Goal: Transaction & Acquisition: Purchase product/service

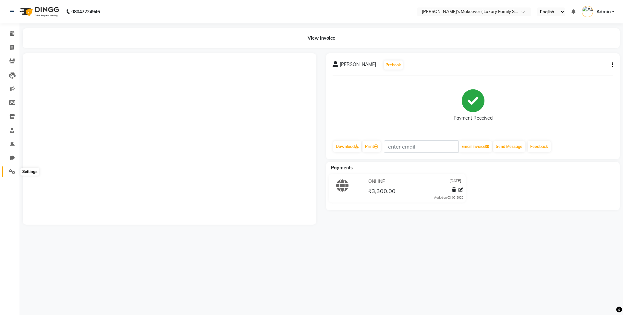
click at [11, 169] on icon at bounding box center [12, 171] width 6 height 5
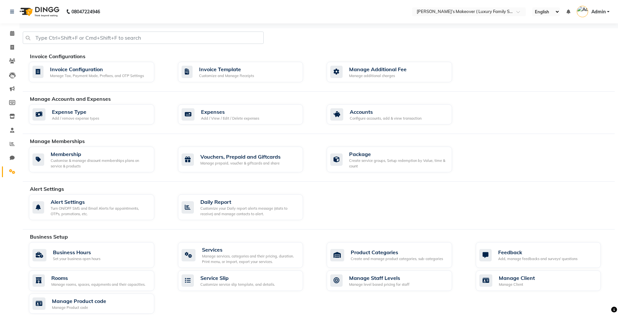
click at [235, 102] on div "Manage Accounts and Expenses" at bounding box center [325, 99] width 590 height 8
click at [232, 111] on div "Expenses" at bounding box center [230, 112] width 58 height 8
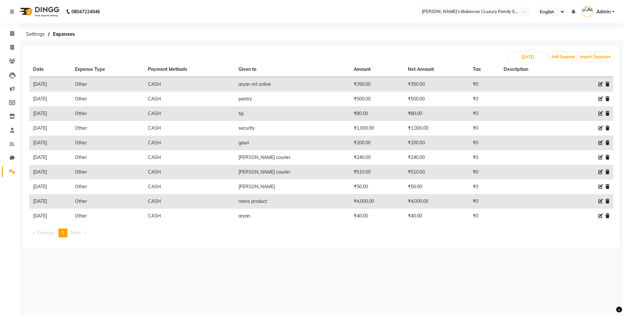
click at [569, 51] on div "[DATE] Add Expense Import Expenses Date Expense Type Payment Methods Given to A…" at bounding box center [321, 147] width 597 height 204
click at [568, 57] on button "Add Expense" at bounding box center [563, 56] width 27 height 9
select select "1"
select select "6920"
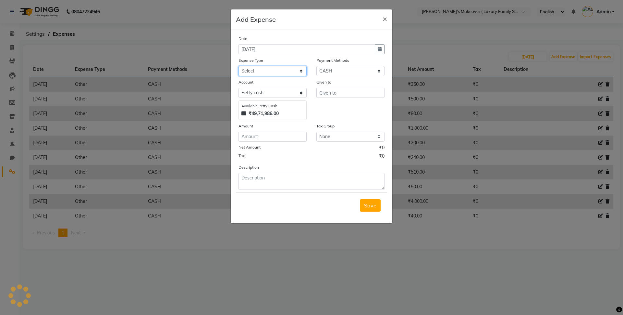
click at [281, 74] on select "Select Advance Salary Bank charges Car maintenance Cash transfer to bank Cash t…" at bounding box center [273, 71] width 68 height 10
select select "10"
click at [239, 66] on select "Select Advance Salary Bank charges Car maintenance Cash transfer to bank Cash t…" at bounding box center [273, 71] width 68 height 10
click at [369, 91] on input "text" at bounding box center [351, 93] width 68 height 10
type input "security"
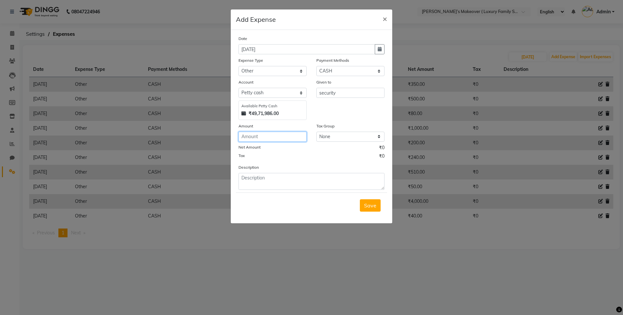
click at [288, 136] on input "number" at bounding box center [273, 136] width 68 height 10
type input "500"
click at [366, 209] on button "Save" at bounding box center [370, 205] width 21 height 12
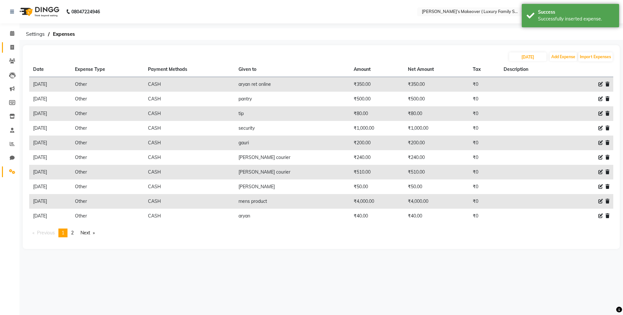
click at [13, 43] on link "Invoice" at bounding box center [10, 47] width 16 height 11
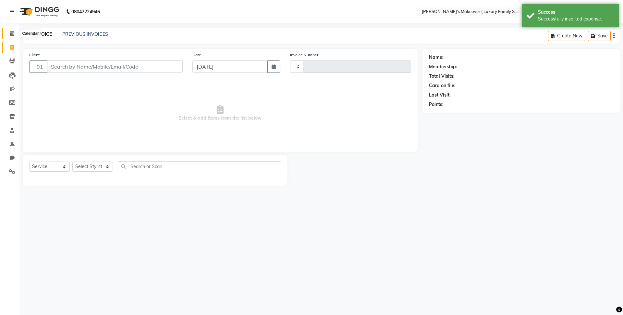
click at [15, 30] on span at bounding box center [11, 33] width 11 height 7
click at [10, 32] on icon at bounding box center [12, 33] width 4 height 5
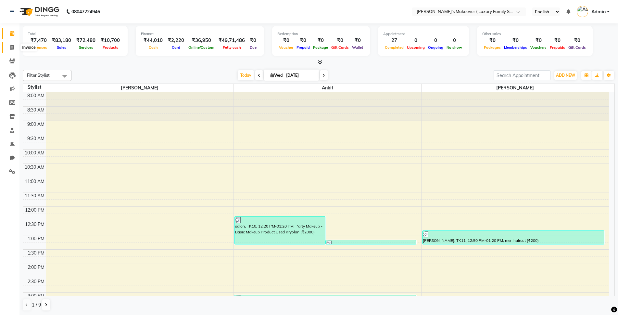
click at [14, 45] on span at bounding box center [11, 47] width 11 height 7
select select "service"
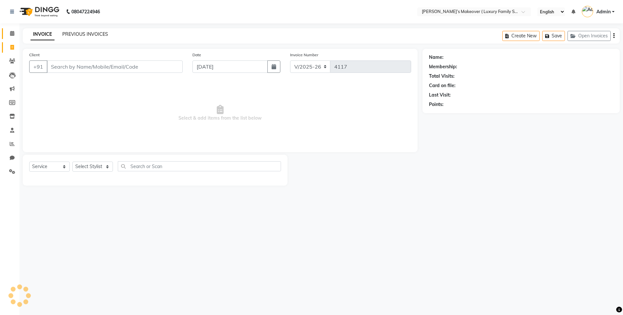
click at [72, 34] on link "PREVIOUS INVOICES" at bounding box center [85, 34] width 46 height 6
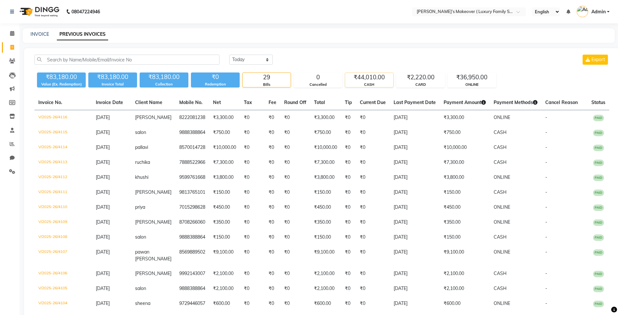
click at [379, 79] on div "₹44,010.00" at bounding box center [369, 77] width 48 height 9
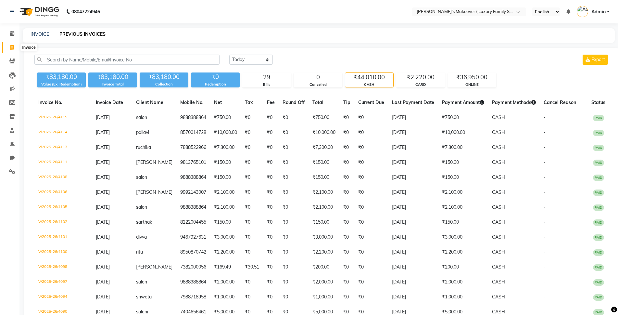
click at [10, 46] on icon at bounding box center [12, 47] width 4 height 5
select select "service"
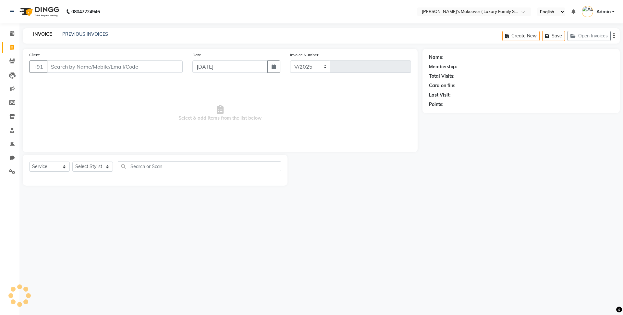
select select "7777"
type input "4117"
click at [50, 167] on select "Select Service Product Membership Package Voucher Prepaid Gift Card" at bounding box center [49, 166] width 41 height 10
select select "product"
click at [29, 161] on select "Select Service Product Membership Package Voucher Prepaid Gift Card" at bounding box center [49, 166] width 41 height 10
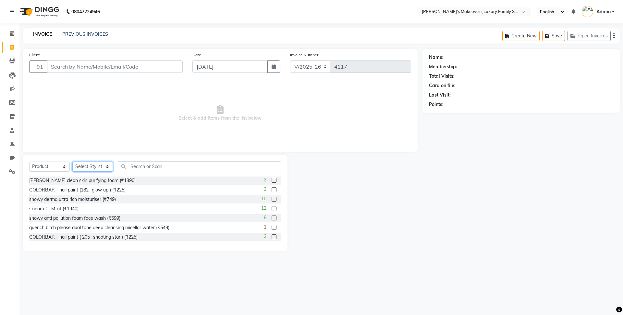
drag, startPoint x: 83, startPoint y: 167, endPoint x: 84, endPoint y: 171, distance: 4.6
click at [83, 167] on select "Select Stylist [PERSON_NAME] [PERSON_NAME] [PERSON_NAME] [PERSON_NAME] [PERSON_…" at bounding box center [92, 166] width 41 height 10
select select "69498"
click at [72, 161] on select "Select Stylist [PERSON_NAME] [PERSON_NAME] [PERSON_NAME] [PERSON_NAME] [PERSON_…" at bounding box center [92, 166] width 41 height 10
click at [154, 169] on input "text" at bounding box center [199, 166] width 163 height 10
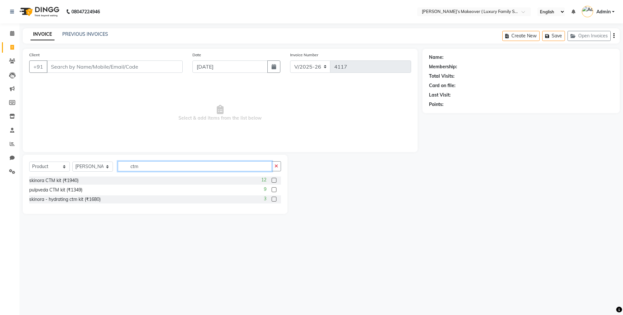
type input "ctm"
click at [275, 188] on label at bounding box center [274, 189] width 5 height 5
click at [275, 188] on input "checkbox" at bounding box center [274, 190] width 4 height 4
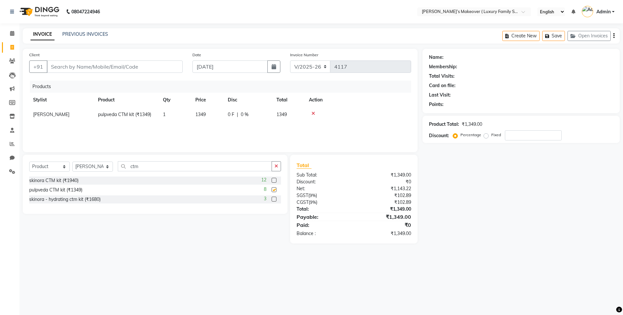
click at [242, 172] on div "Select Service Product Membership Package Voucher Prepaid Gift Card Select Styl…" at bounding box center [155, 168] width 252 height 15
checkbox input "false"
click at [242, 170] on input "ctm" at bounding box center [195, 166] width 154 height 10
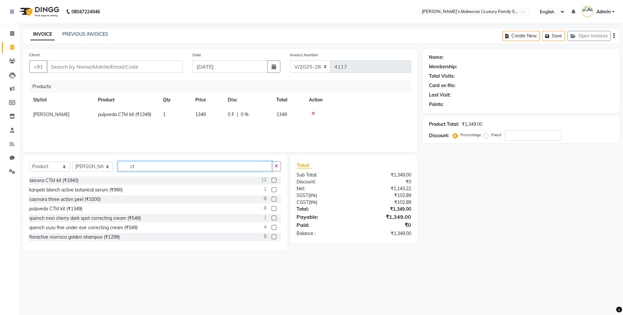
type input "c"
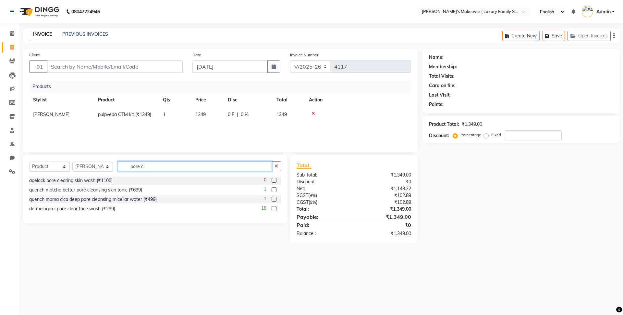
type input "pore cl"
click at [276, 207] on label at bounding box center [274, 208] width 5 height 5
click at [276, 207] on input "checkbox" at bounding box center [274, 208] width 4 height 4
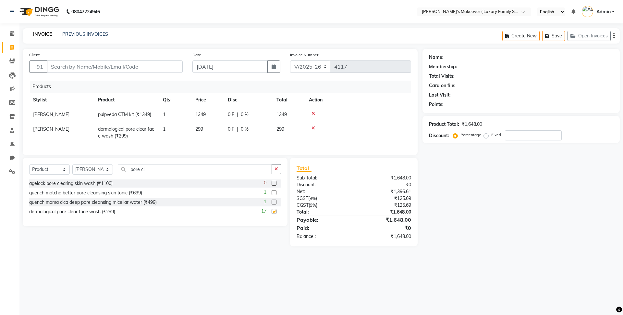
checkbox input "false"
click at [211, 115] on td "1349" at bounding box center [208, 114] width 32 height 15
select select "69498"
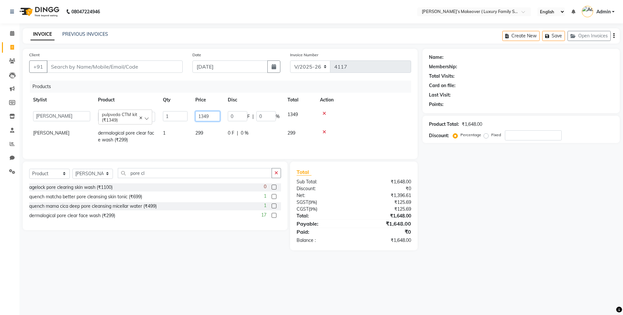
click at [218, 114] on input "1349" at bounding box center [207, 116] width 25 height 10
type input "1350"
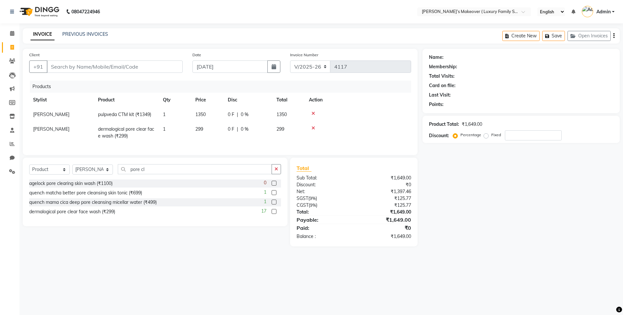
click at [211, 132] on td "299" at bounding box center [208, 132] width 32 height 21
select select "69498"
click at [214, 129] on input "299" at bounding box center [207, 131] width 25 height 10
type input "2"
type input "4"
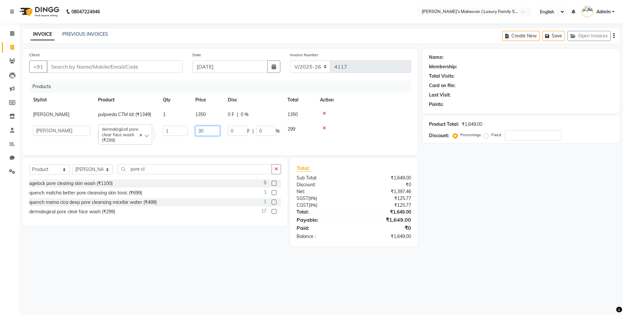
type input "300"
click at [158, 174] on input "pore cl" at bounding box center [195, 169] width 154 height 10
click at [174, 174] on input "pore cl" at bounding box center [195, 169] width 154 height 10
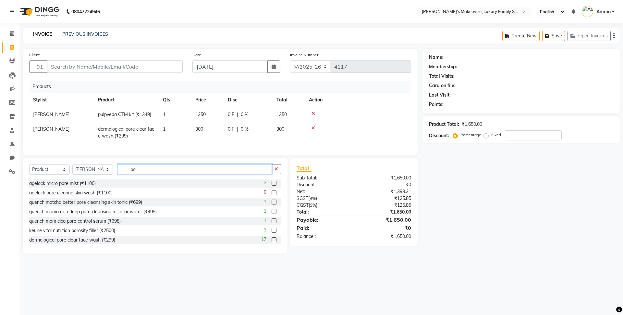
type input "p"
type input "home"
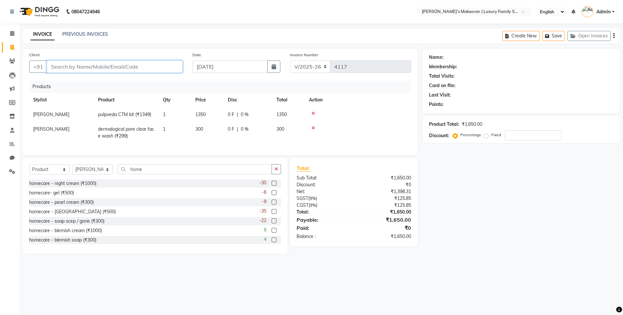
click at [109, 67] on input "Client" at bounding box center [115, 66] width 136 height 12
type input "7"
type input "0"
click at [69, 80] on span "mehak" at bounding box center [63, 81] width 16 height 6
type input "7015044720"
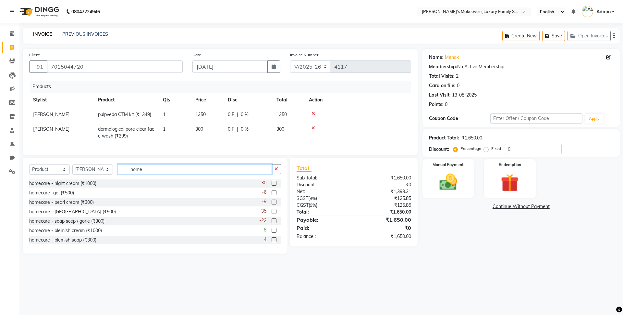
click at [142, 174] on input "home" at bounding box center [195, 169] width 154 height 10
type input "h"
type input "t"
type input "home ca"
click at [272, 185] on label at bounding box center [274, 182] width 5 height 5
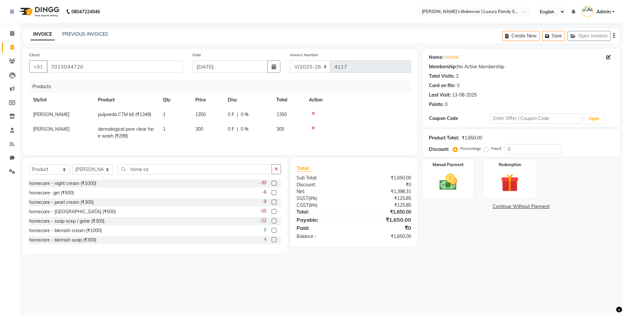
click at [272, 185] on input "checkbox" at bounding box center [274, 183] width 4 height 4
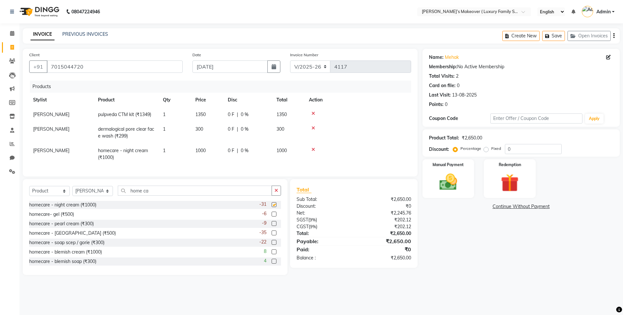
checkbox input "false"
click at [272, 226] on label at bounding box center [274, 223] width 5 height 5
click at [272, 226] on input "checkbox" at bounding box center [274, 223] width 4 height 4
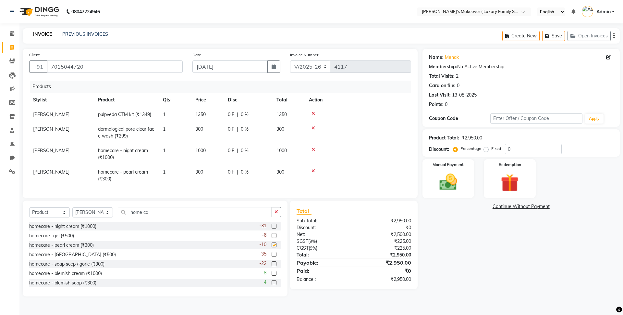
checkbox input "false"
click at [272, 266] on label at bounding box center [274, 263] width 5 height 5
click at [272, 266] on input "checkbox" at bounding box center [274, 264] width 4 height 4
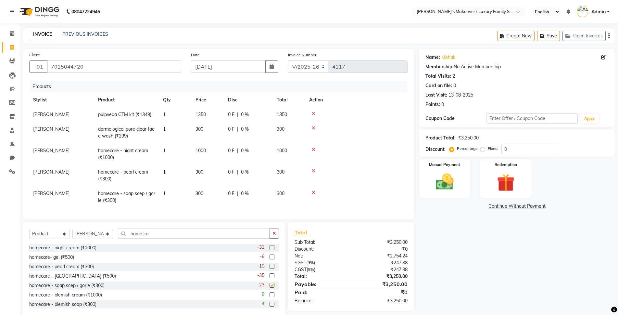
checkbox input "false"
click at [235, 238] on input "home ca" at bounding box center [194, 233] width 152 height 10
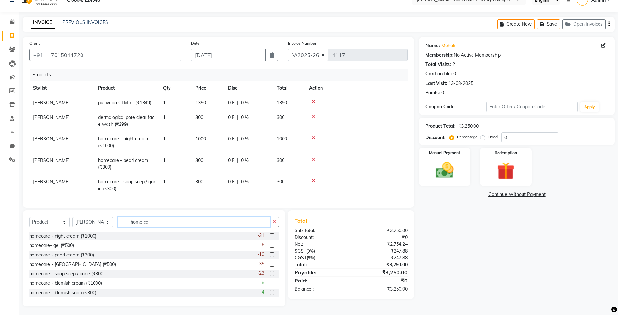
scroll to position [18, 0]
click at [232, 218] on input "home ca" at bounding box center [194, 221] width 152 height 10
type input "h"
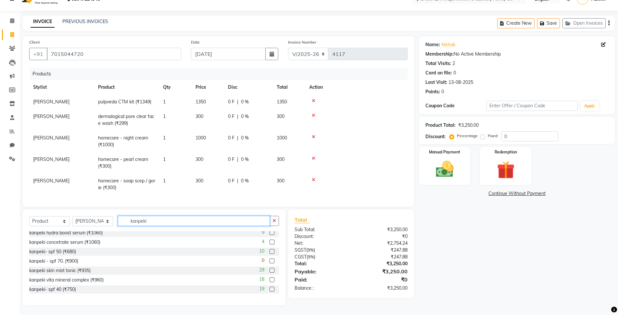
scroll to position [32, 0]
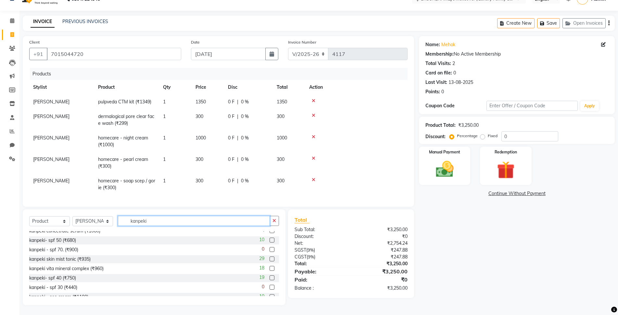
type input "kanpeki"
click at [269, 277] on label at bounding box center [271, 277] width 5 height 5
click at [269, 277] on input "checkbox" at bounding box center [271, 278] width 4 height 4
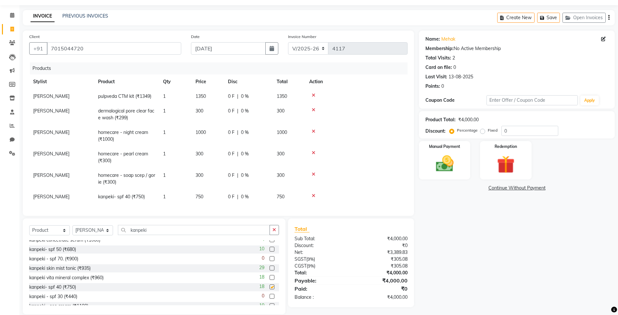
checkbox input "false"
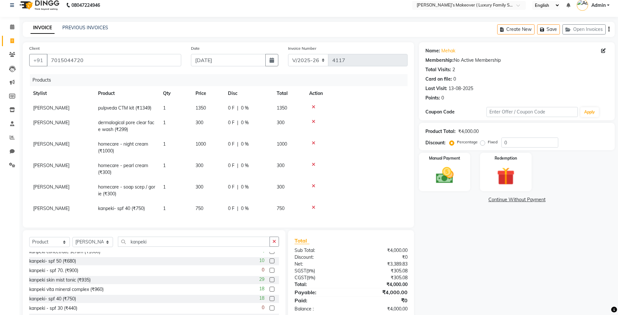
scroll to position [0, 0]
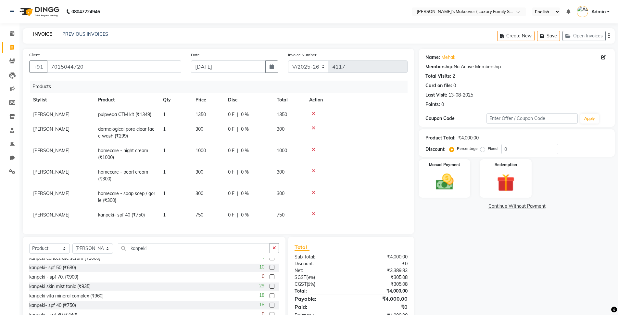
click at [608, 35] on button "button" at bounding box center [608, 35] width 1 height 15
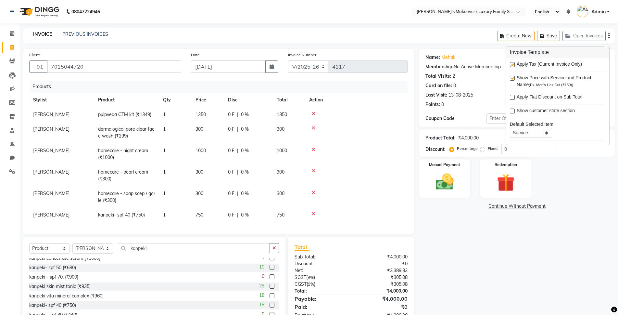
click at [513, 62] on label at bounding box center [512, 64] width 5 height 5
click at [513, 63] on input "checkbox" at bounding box center [512, 65] width 4 height 4
checkbox input "false"
drag, startPoint x: 451, startPoint y: 243, endPoint x: 408, endPoint y: 242, distance: 43.2
click at [440, 245] on div "Name: [PERSON_NAME] Membership: No Active Membership Total Visits: 2 Card on fi…" at bounding box center [519, 190] width 201 height 283
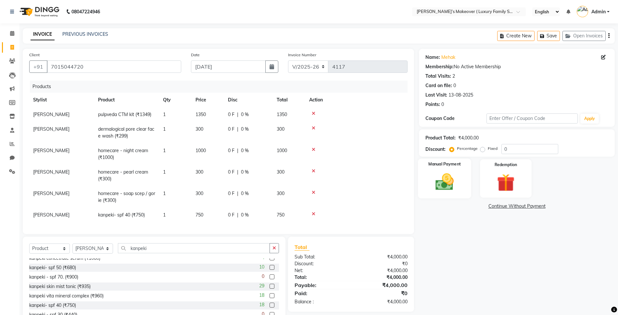
click at [463, 180] on div "Manual Payment" at bounding box center [444, 178] width 53 height 40
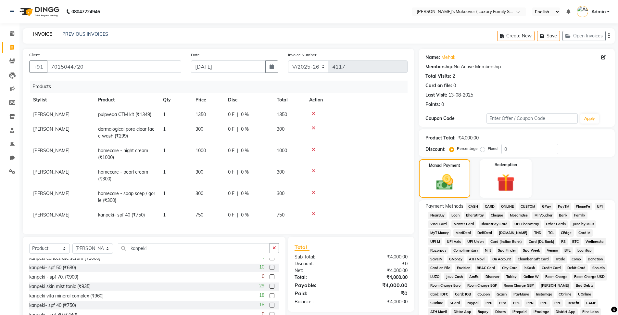
click at [499, 203] on span "ONLINE" at bounding box center [507, 206] width 17 height 7
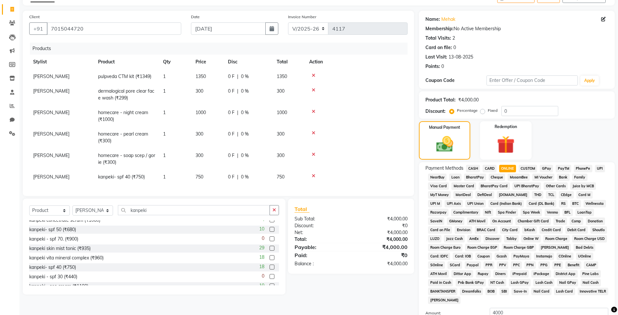
scroll to position [97, 0]
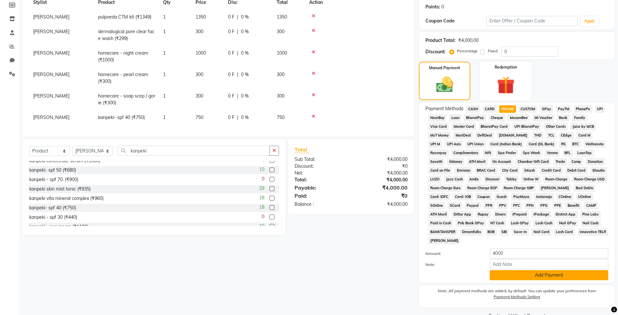
click at [523, 277] on button "Add Payment" at bounding box center [549, 275] width 118 height 10
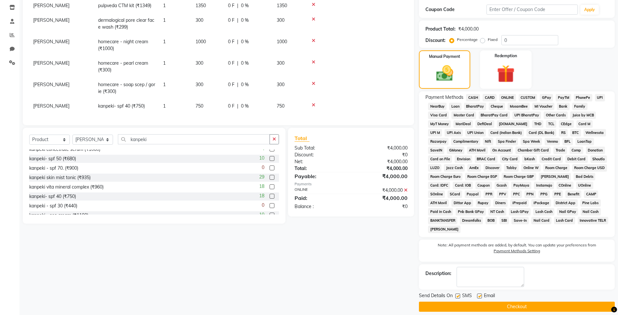
scroll to position [115, 0]
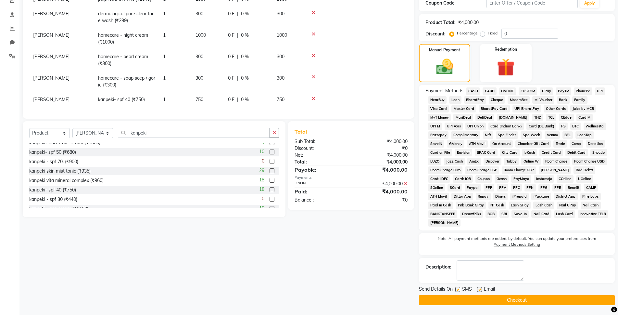
click at [516, 300] on button "Checkout" at bounding box center [517, 300] width 196 height 10
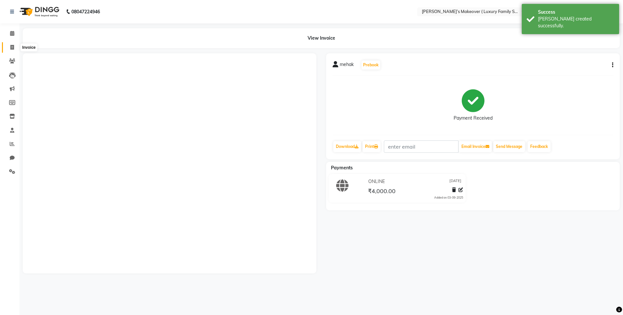
click at [12, 48] on icon at bounding box center [12, 47] width 4 height 5
select select "service"
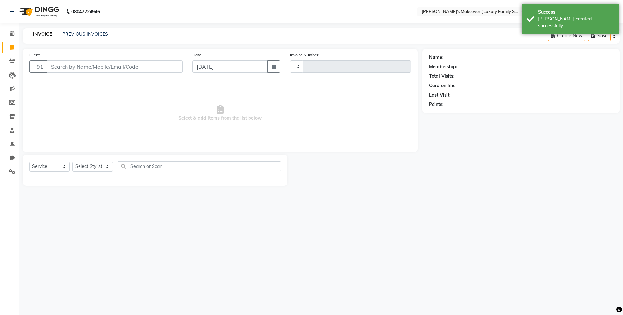
type input "4118"
select select "7777"
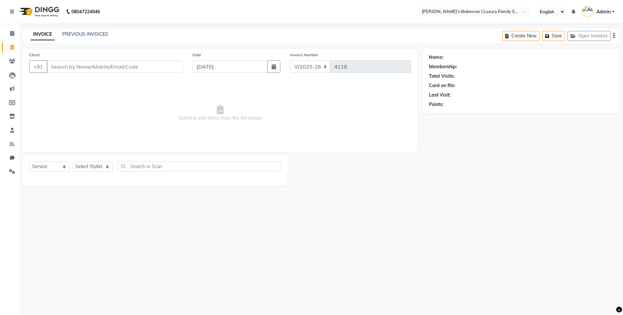
click at [118, 68] on input "Client" at bounding box center [115, 66] width 136 height 12
type input "9050999835"
click at [162, 66] on span "Add Client" at bounding box center [166, 66] width 26 height 6
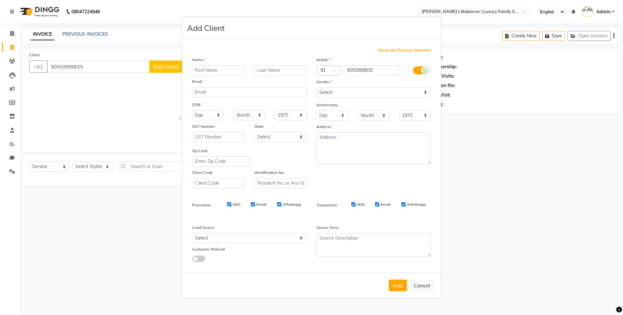
click at [224, 66] on input "text" at bounding box center [218, 70] width 53 height 10
type input "naman"
click at [322, 88] on select "Select [DEMOGRAPHIC_DATA] [DEMOGRAPHIC_DATA] Other Prefer Not To Say" at bounding box center [374, 92] width 115 height 10
select select "[DEMOGRAPHIC_DATA]"
click at [317, 87] on select "Select [DEMOGRAPHIC_DATA] [DEMOGRAPHIC_DATA] Other Prefer Not To Say" at bounding box center [374, 92] width 115 height 10
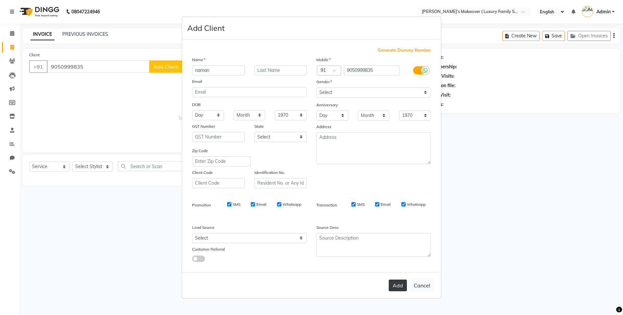
click at [404, 287] on button "Add" at bounding box center [398, 285] width 18 height 12
select select
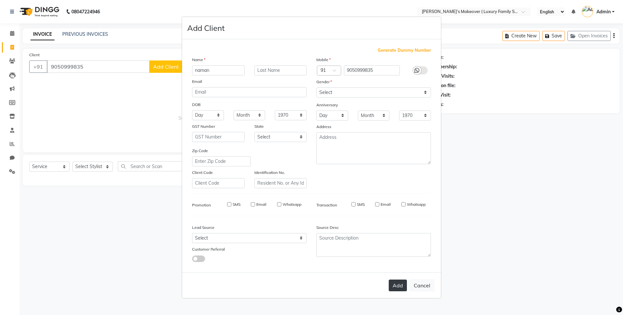
select select
checkbox input "false"
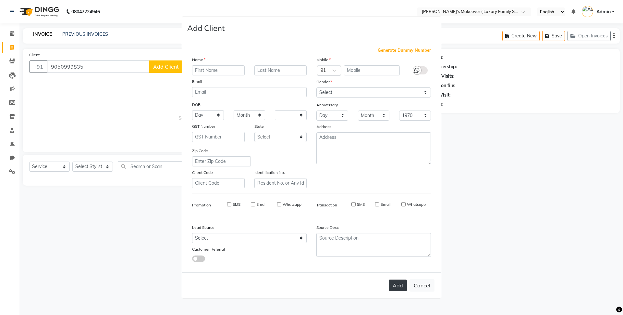
checkbox input "false"
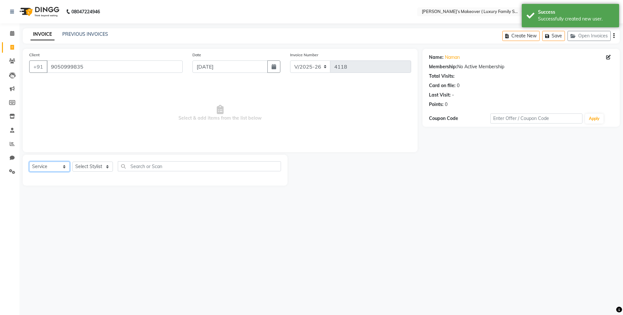
click at [47, 167] on select "Select Service Product Membership Package Voucher Prepaid Gift Card" at bounding box center [49, 166] width 41 height 10
click at [29, 161] on select "Select Service Product Membership Package Voucher Prepaid Gift Card" at bounding box center [49, 166] width 41 height 10
click at [89, 162] on select "Select Stylist [PERSON_NAME] [PERSON_NAME] [PERSON_NAME] [PERSON_NAME] [PERSON_…" at bounding box center [92, 166] width 41 height 10
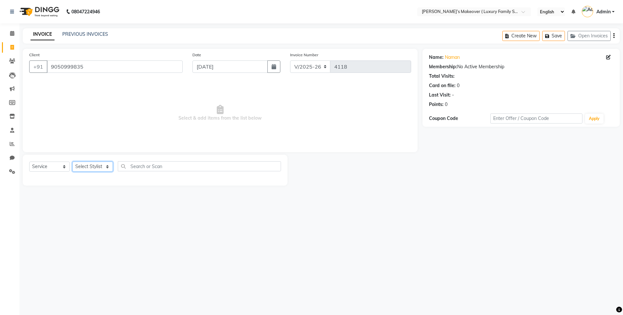
select select "69510"
click at [72, 161] on select "Select Stylist [PERSON_NAME] [PERSON_NAME] [PERSON_NAME] [PERSON_NAME] [PERSON_…" at bounding box center [92, 166] width 41 height 10
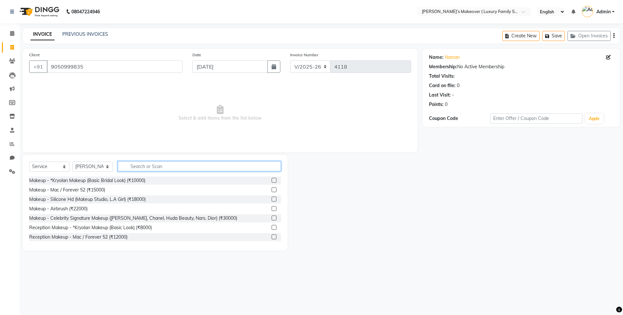
click at [145, 167] on input "text" at bounding box center [199, 166] width 163 height 10
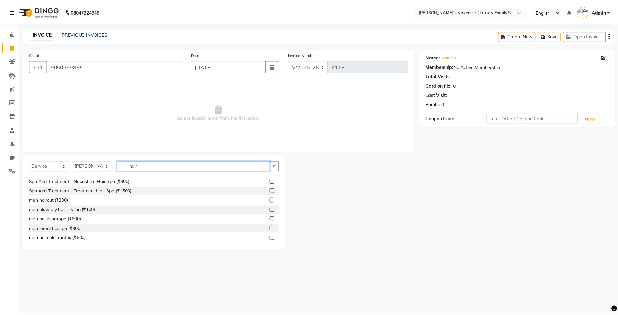
scroll to position [65, 0]
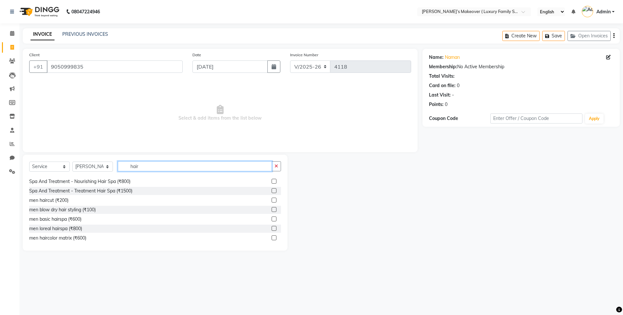
type input "hair"
click at [272, 200] on label at bounding box center [274, 199] width 5 height 5
click at [272, 200] on input "checkbox" at bounding box center [274, 200] width 4 height 4
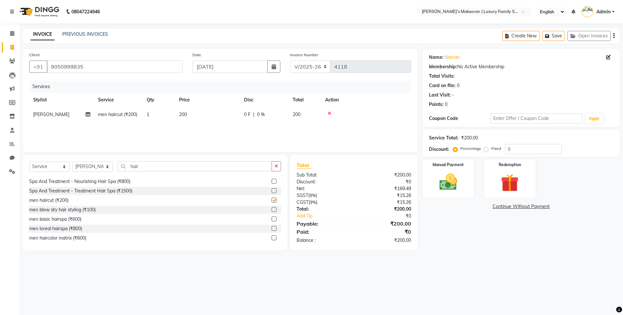
checkbox input "false"
click at [614, 36] on icon "button" at bounding box center [614, 36] width 1 height 0
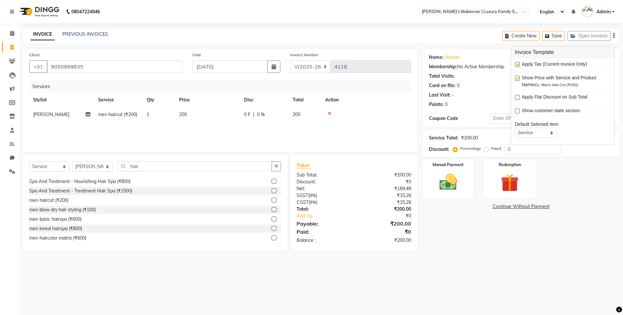
click at [517, 65] on label at bounding box center [517, 64] width 5 height 5
click at [517, 65] on input "checkbox" at bounding box center [517, 65] width 4 height 4
checkbox input "false"
click at [452, 177] on img at bounding box center [448, 181] width 30 height 21
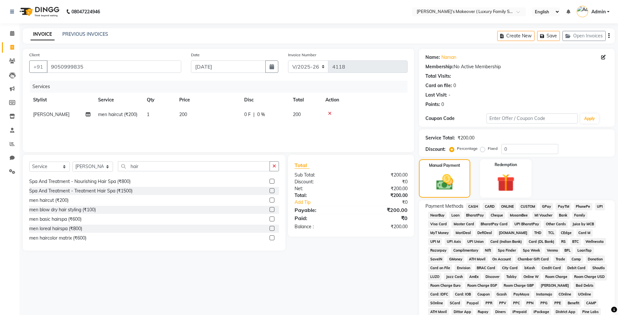
click at [477, 203] on span "CASH" at bounding box center [473, 206] width 14 height 7
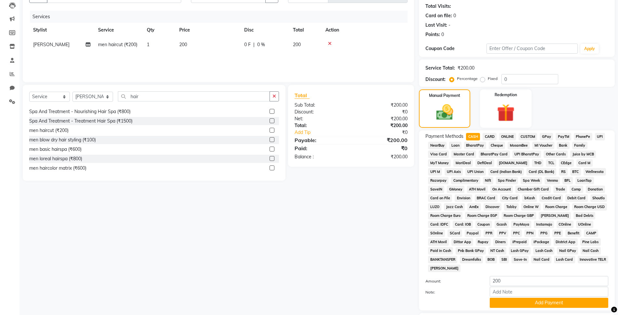
scroll to position [113, 0]
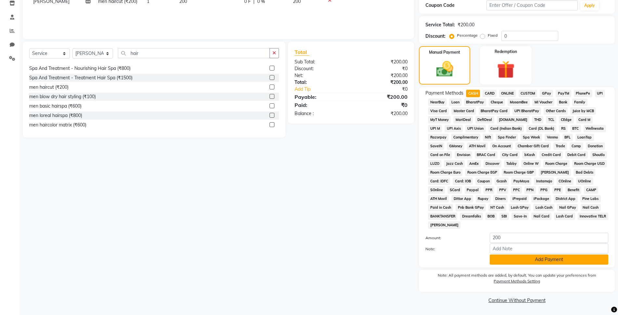
click at [567, 261] on button "Add Payment" at bounding box center [549, 259] width 118 height 10
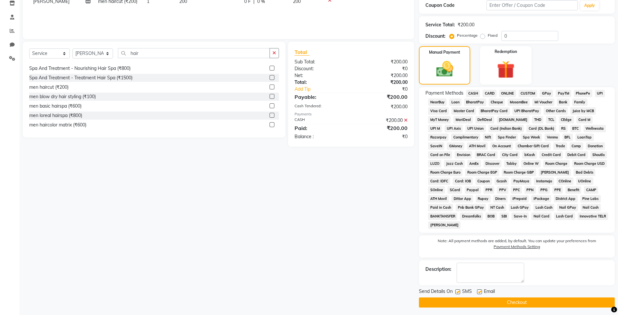
click at [519, 299] on button "Checkout" at bounding box center [517, 302] width 196 height 10
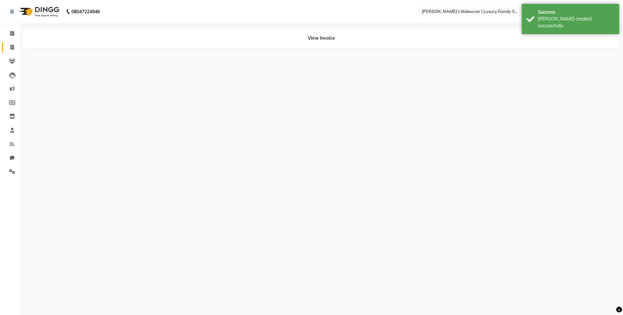
click at [14, 46] on span at bounding box center [11, 47] width 11 height 7
select select "service"
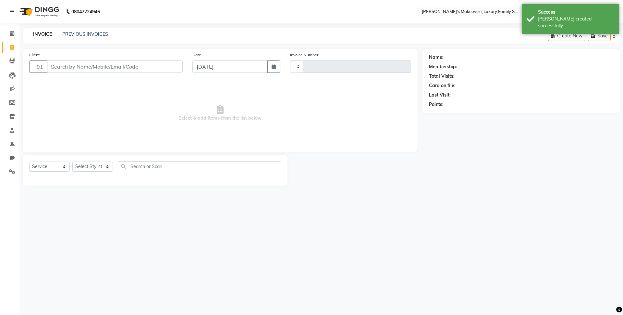
type input "4119"
click at [132, 64] on input "Client" at bounding box center [115, 66] width 136 height 12
select select "7777"
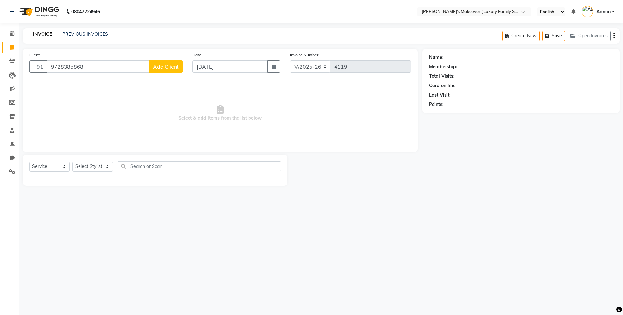
type input "9728385868"
click at [171, 64] on span "Add Client" at bounding box center [166, 66] width 26 height 6
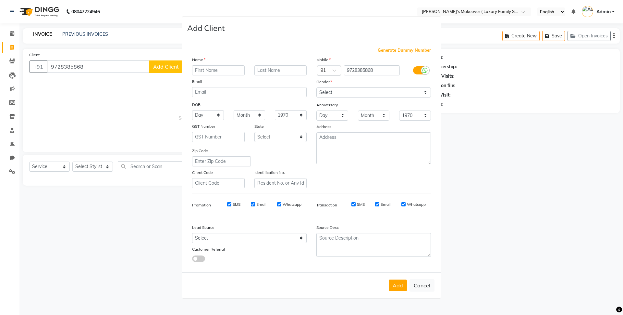
click at [216, 72] on input "text" at bounding box center [218, 70] width 53 height 10
type input "[PERSON_NAME]"
click at [341, 95] on select "Select [DEMOGRAPHIC_DATA] [DEMOGRAPHIC_DATA] Other Prefer Not To Say" at bounding box center [374, 92] width 115 height 10
select select "[DEMOGRAPHIC_DATA]"
click at [317, 87] on select "Select [DEMOGRAPHIC_DATA] [DEMOGRAPHIC_DATA] Other Prefer Not To Say" at bounding box center [374, 92] width 115 height 10
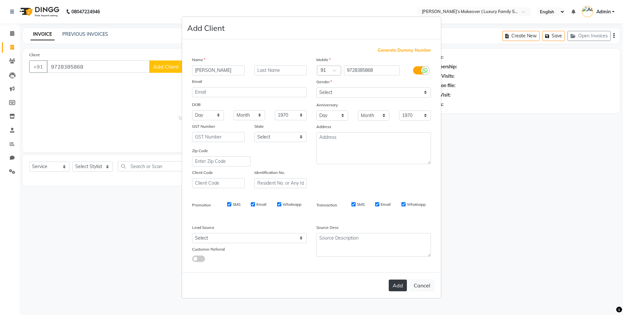
click at [399, 282] on button "Add" at bounding box center [398, 285] width 18 height 12
select select
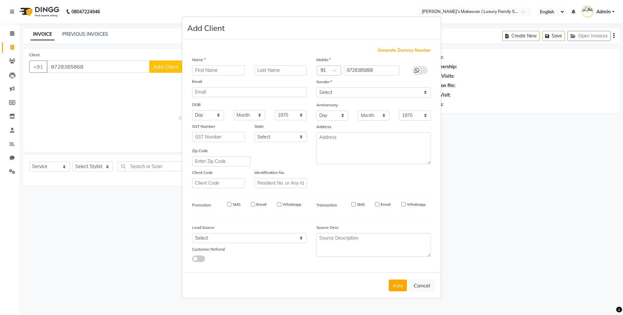
select select
checkbox input "false"
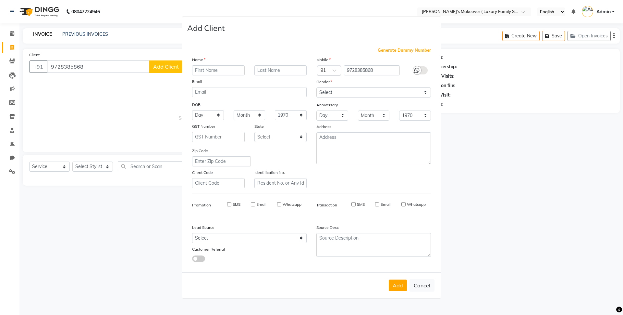
checkbox input "false"
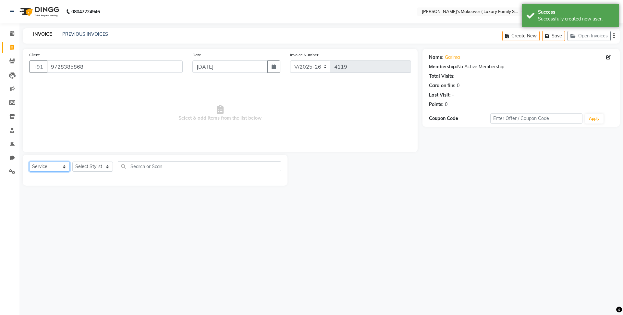
click at [44, 168] on select "Select Service Product Membership Package Voucher Prepaid Gift Card" at bounding box center [49, 166] width 41 height 10
click at [29, 161] on select "Select Service Product Membership Package Voucher Prepaid Gift Card" at bounding box center [49, 166] width 41 height 10
drag, startPoint x: 55, startPoint y: 161, endPoint x: 52, endPoint y: 169, distance: 8.6
click at [53, 167] on select "Select Service Product Membership Package Voucher Prepaid Gift Card" at bounding box center [49, 166] width 41 height 10
select select "service"
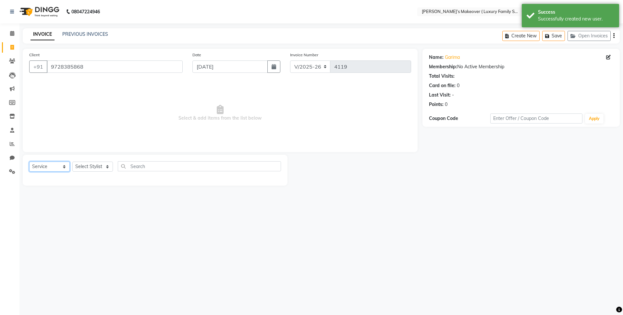
click at [29, 161] on select "Select Service Product Membership Package Voucher Prepaid Gift Card" at bounding box center [49, 166] width 41 height 10
click at [96, 165] on select "Select Stylist [PERSON_NAME] [PERSON_NAME] [PERSON_NAME] [PERSON_NAME] [PERSON_…" at bounding box center [92, 166] width 41 height 10
select select "69497"
click at [72, 161] on select "Select Stylist [PERSON_NAME] [PERSON_NAME] [PERSON_NAME] [PERSON_NAME] [PERSON_…" at bounding box center [92, 166] width 41 height 10
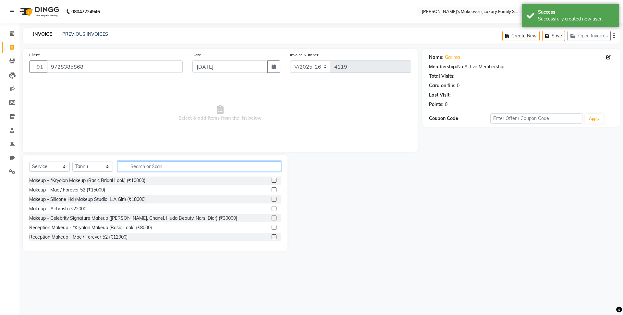
click at [153, 165] on input "text" at bounding box center [199, 166] width 163 height 10
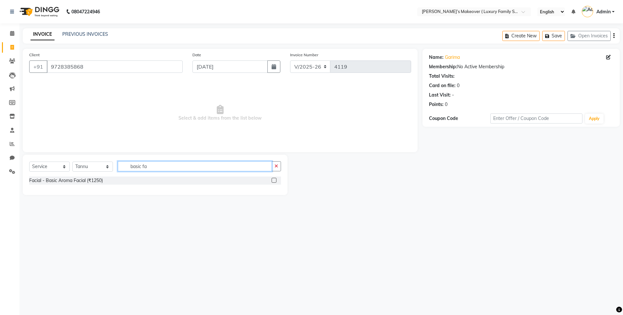
type input "basic fa"
click at [274, 178] on label at bounding box center [274, 180] width 5 height 5
click at [274, 178] on input "checkbox" at bounding box center [274, 180] width 4 height 4
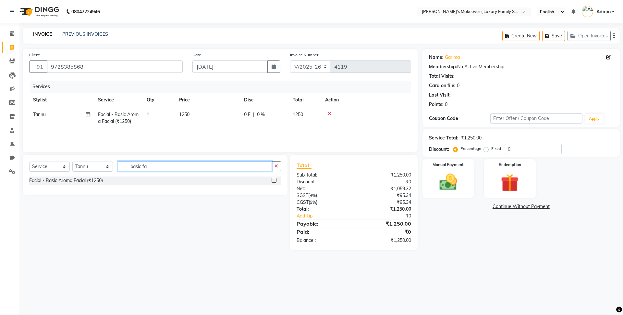
checkbox input "false"
click at [264, 168] on input "basic fa" at bounding box center [195, 166] width 154 height 10
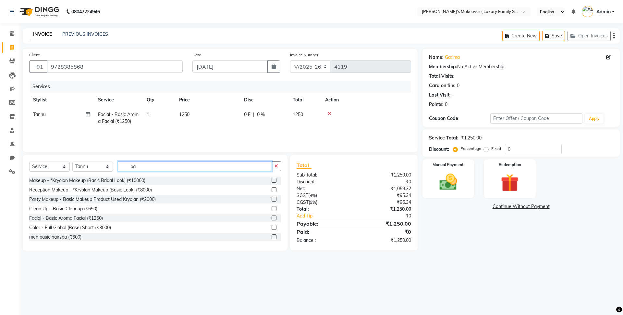
type input "b"
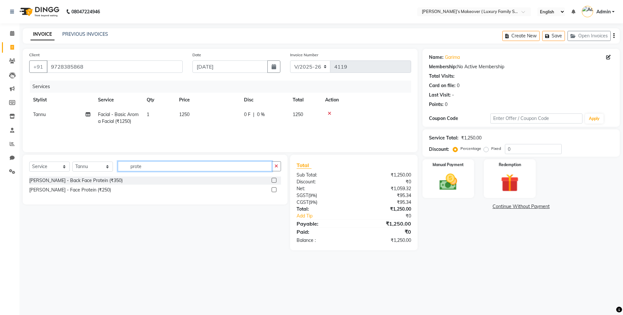
type input "prote"
click at [273, 180] on label at bounding box center [274, 180] width 5 height 5
click at [273, 180] on input "checkbox" at bounding box center [274, 180] width 4 height 4
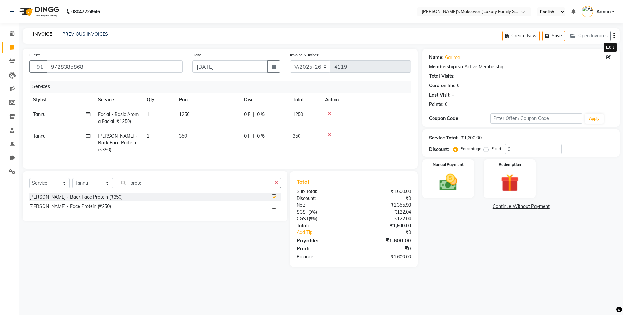
checkbox input "false"
click at [614, 36] on icon "button" at bounding box center [614, 36] width 1 height 0
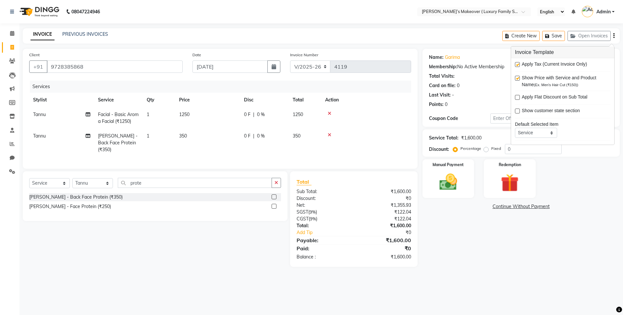
click at [518, 63] on label at bounding box center [517, 64] width 5 height 5
click at [518, 63] on input "checkbox" at bounding box center [517, 65] width 4 height 4
checkbox input "false"
click at [458, 177] on img at bounding box center [448, 181] width 30 height 21
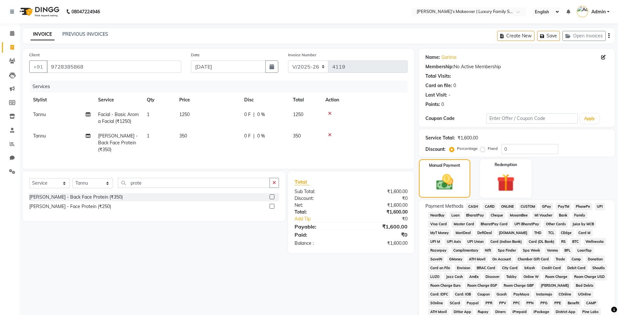
click at [502, 208] on span "ONLINE" at bounding box center [507, 206] width 17 height 7
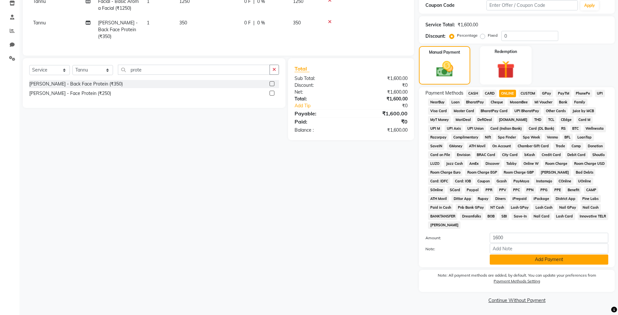
click at [529, 257] on button "Add Payment" at bounding box center [549, 259] width 118 height 10
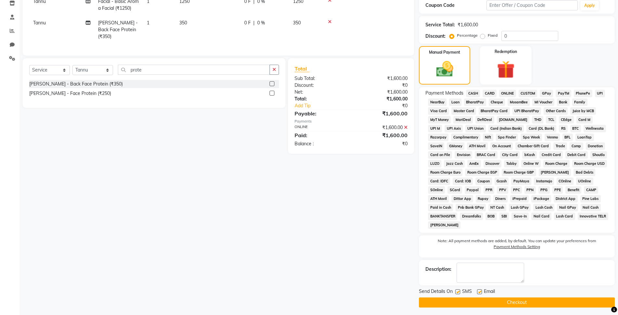
click at [509, 302] on button "Checkout" at bounding box center [517, 302] width 196 height 10
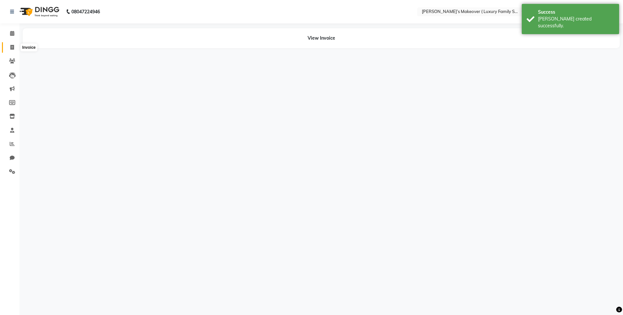
click at [8, 49] on span at bounding box center [11, 47] width 11 height 7
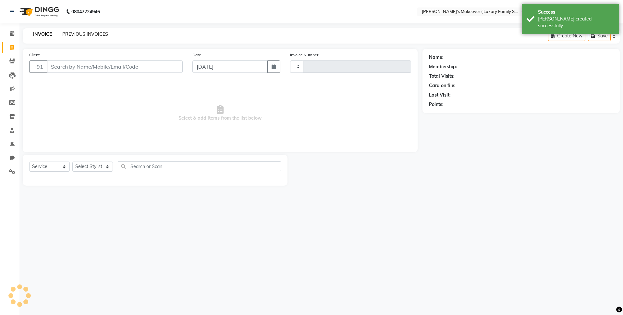
click at [92, 31] on link "PREVIOUS INVOICES" at bounding box center [85, 34] width 46 height 6
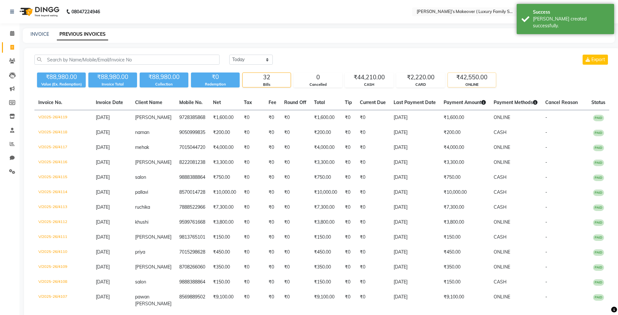
click at [459, 76] on div "₹42,550.00" at bounding box center [472, 77] width 48 height 9
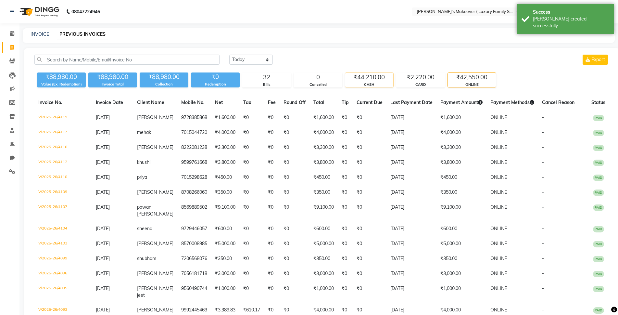
click at [360, 84] on div "CASH" at bounding box center [369, 85] width 48 height 6
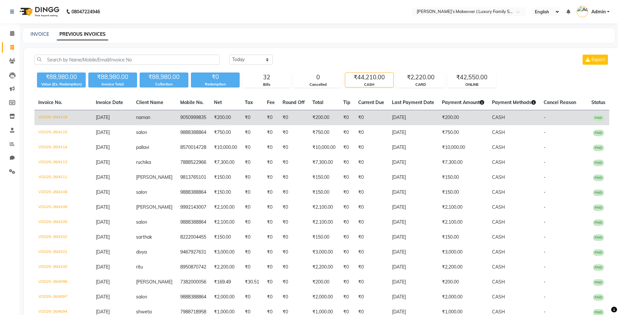
click at [64, 115] on td "V/2025-26/4118" at bounding box center [62, 117] width 57 height 15
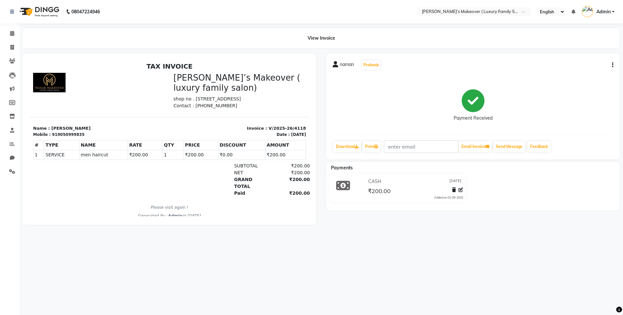
click at [614, 67] on div "naman Prebook Payment Received Download Print Email Invoice Send Message Feedba…" at bounding box center [473, 106] width 294 height 106
click at [612, 64] on button "button" at bounding box center [612, 65] width 4 height 7
click at [567, 74] on div "Edit Invoice" at bounding box center [580, 73] width 44 height 8
select select "service"
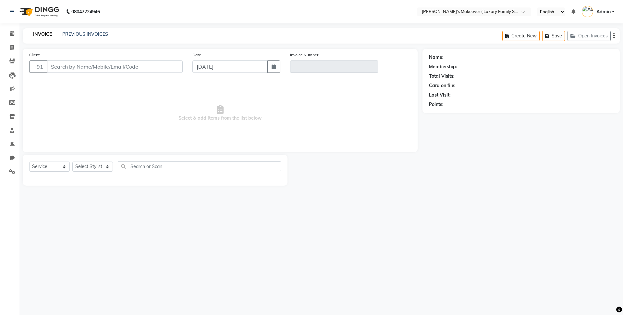
type input "9050999835"
type input "V/2025-26/4118"
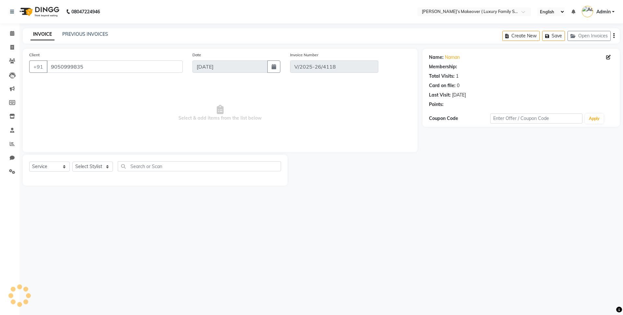
select select "select"
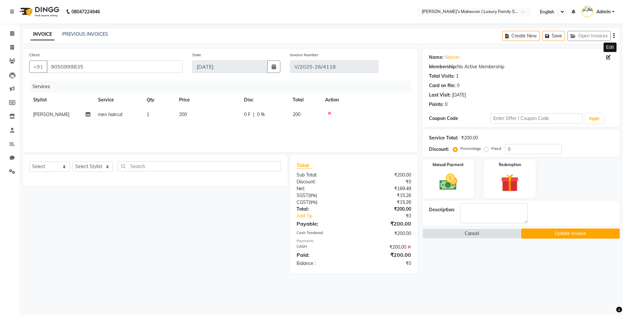
click at [608, 60] on span at bounding box center [609, 57] width 7 height 7
click at [608, 57] on icon at bounding box center [608, 57] width 5 height 5
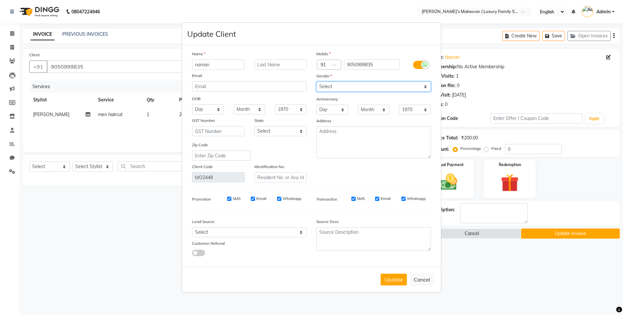
click at [321, 89] on select "Select [DEMOGRAPHIC_DATA] [DEMOGRAPHIC_DATA] Other Prefer Not To Say" at bounding box center [374, 86] width 115 height 10
select select "male"
click at [317, 81] on select "Select [DEMOGRAPHIC_DATA] [DEMOGRAPHIC_DATA] Other Prefer Not To Say" at bounding box center [374, 86] width 115 height 10
click at [400, 279] on button "Update" at bounding box center [394, 279] width 26 height 12
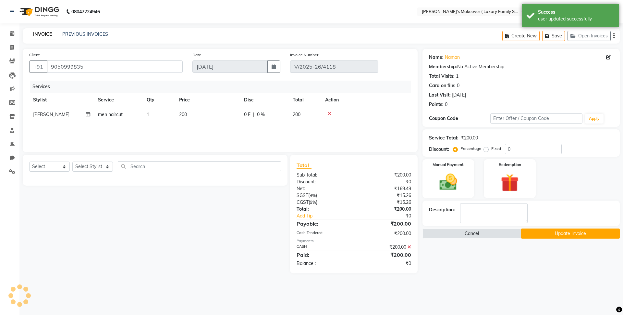
click at [556, 234] on button "Update Invoice" at bounding box center [570, 233] width 99 height 10
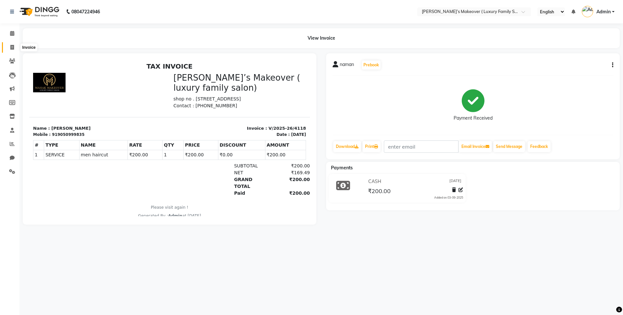
click at [11, 47] on icon at bounding box center [12, 47] width 4 height 5
select select "service"
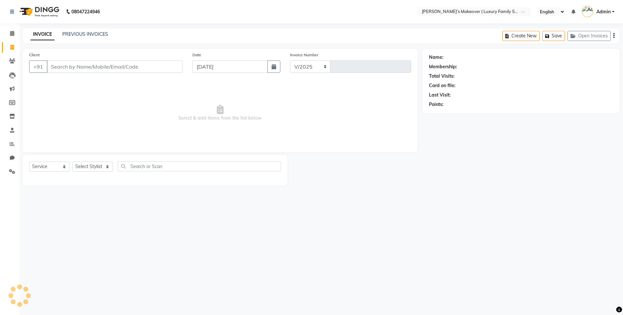
select select "7777"
type input "4120"
click at [114, 63] on input "Client" at bounding box center [115, 66] width 136 height 12
type input "8950570087"
click at [159, 69] on span "Add Client" at bounding box center [166, 66] width 26 height 6
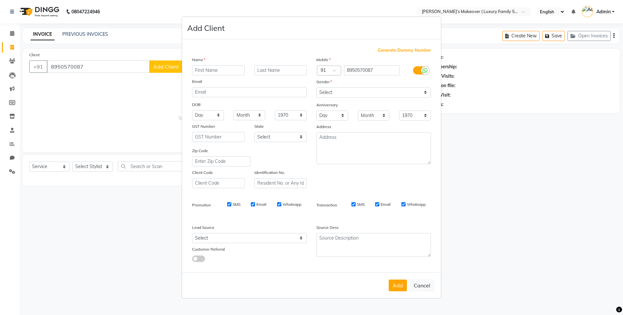
click at [218, 71] on input "text" at bounding box center [218, 70] width 53 height 10
type input "rajan rana"
click at [364, 94] on select "Select [DEMOGRAPHIC_DATA] [DEMOGRAPHIC_DATA] Other Prefer Not To Say" at bounding box center [374, 92] width 115 height 10
select select "male"
click at [317, 87] on select "Select [DEMOGRAPHIC_DATA] [DEMOGRAPHIC_DATA] Other Prefer Not To Say" at bounding box center [374, 92] width 115 height 10
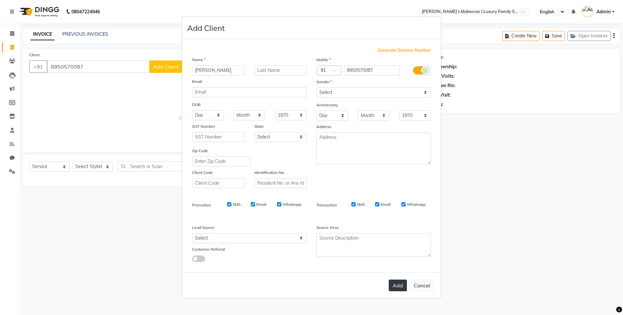
click at [398, 280] on button "Add" at bounding box center [398, 285] width 18 height 12
select select
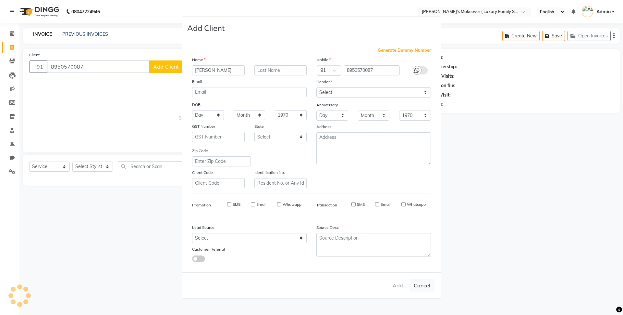
select select
checkbox input "false"
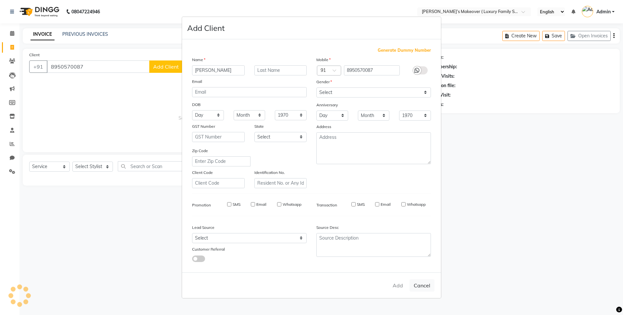
checkbox input "false"
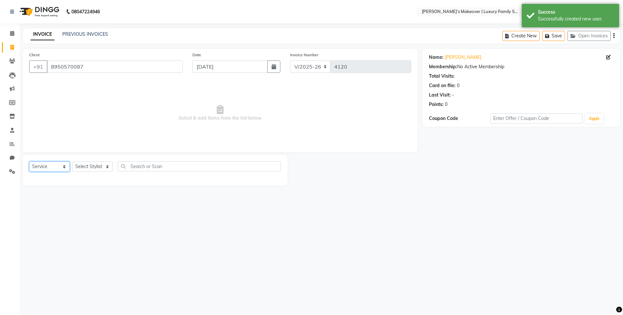
click at [41, 168] on select "Select Service Product Membership Package Voucher Prepaid Gift Card" at bounding box center [49, 166] width 41 height 10
select select "product"
click at [29, 161] on select "Select Service Product Membership Package Voucher Prepaid Gift Card" at bounding box center [49, 166] width 41 height 10
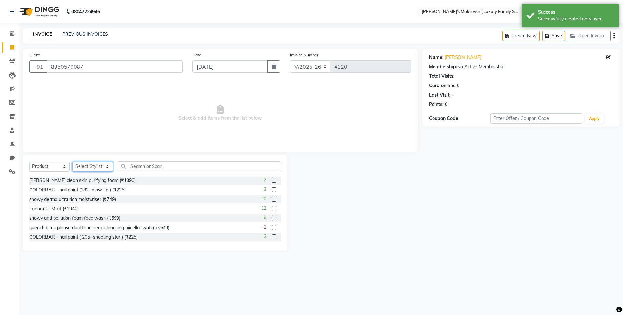
drag, startPoint x: 98, startPoint y: 167, endPoint x: 98, endPoint y: 171, distance: 3.6
click at [98, 167] on select "Select Stylist [PERSON_NAME] [PERSON_NAME] [PERSON_NAME] [PERSON_NAME] [PERSON_…" at bounding box center [92, 166] width 41 height 10
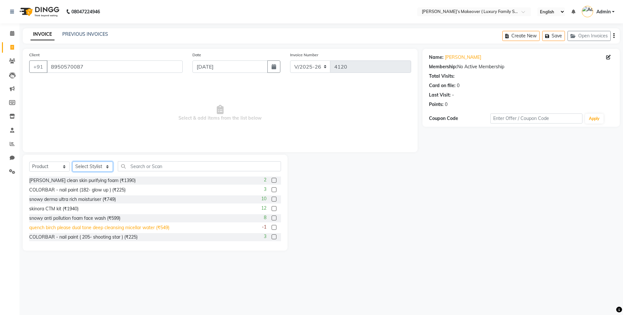
select select "69493"
click at [72, 161] on select "Select Stylist [PERSON_NAME] [PERSON_NAME] [PERSON_NAME] [PERSON_NAME] [PERSON_…" at bounding box center [92, 166] width 41 height 10
click at [141, 168] on input "text" at bounding box center [199, 166] width 163 height 10
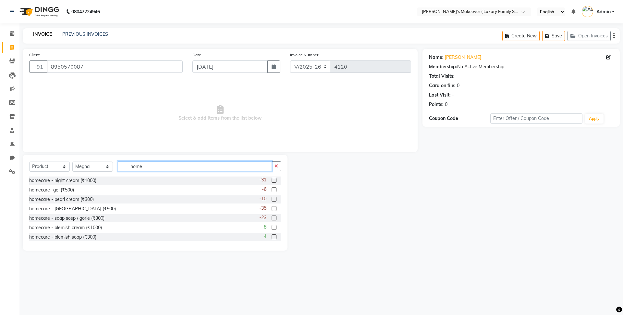
type input "home"
click at [272, 179] on label at bounding box center [274, 180] width 5 height 5
click at [272, 179] on input "checkbox" at bounding box center [274, 180] width 4 height 4
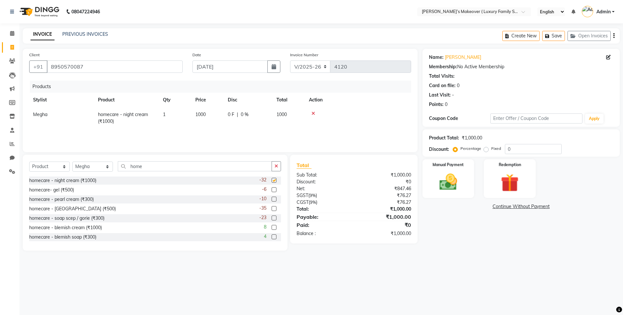
checkbox input "false"
click at [272, 216] on label at bounding box center [274, 217] width 5 height 5
click at [272, 216] on input "checkbox" at bounding box center [274, 218] width 4 height 4
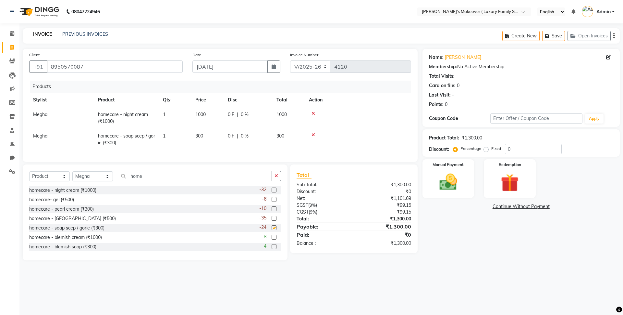
checkbox input "false"
click at [615, 35] on div "Create New Save Open Invoices" at bounding box center [562, 35] width 118 height 15
drag, startPoint x: 614, startPoint y: 35, endPoint x: 613, endPoint y: 43, distance: 8.5
click at [614, 36] on icon "button" at bounding box center [614, 36] width 1 height 0
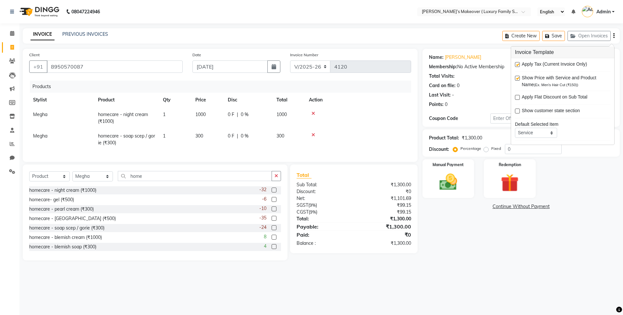
click at [517, 64] on label at bounding box center [517, 64] width 5 height 5
click at [517, 64] on input "checkbox" at bounding box center [517, 65] width 4 height 4
checkbox input "false"
drag, startPoint x: 456, startPoint y: 181, endPoint x: 466, endPoint y: 189, distance: 11.8
click at [456, 181] on img at bounding box center [448, 181] width 30 height 21
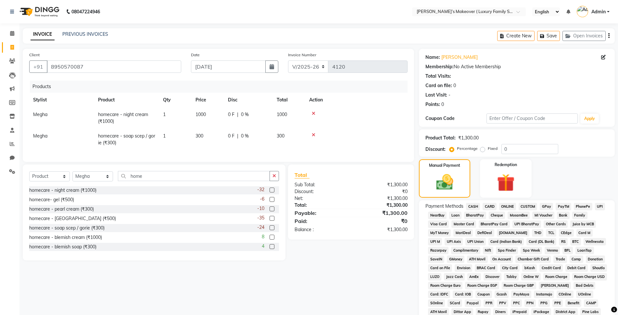
drag, startPoint x: 471, startPoint y: 202, endPoint x: 470, endPoint y: 206, distance: 4.3
click at [470, 205] on div "Payment Methods CASH CARD ONLINE CUSTOM GPay PayTM PhonePe UPI NearBuy Loan Bha…" at bounding box center [517, 272] width 196 height 145
click at [470, 206] on span "CASH" at bounding box center [473, 206] width 14 height 7
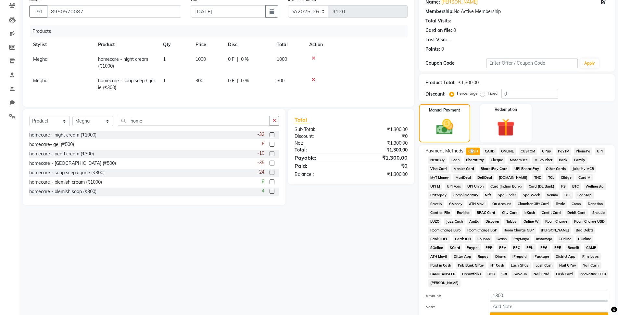
scroll to position [113, 0]
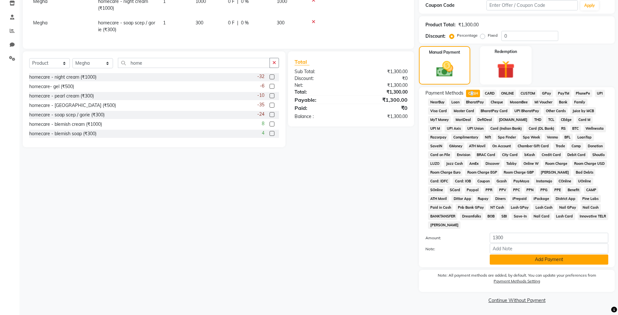
click at [514, 258] on button "Add Payment" at bounding box center [549, 259] width 118 height 10
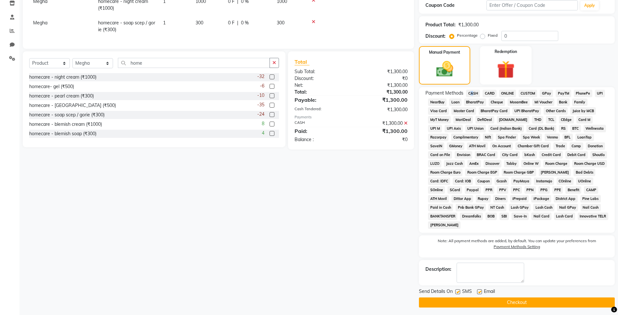
click at [502, 305] on button "Checkout" at bounding box center [517, 302] width 196 height 10
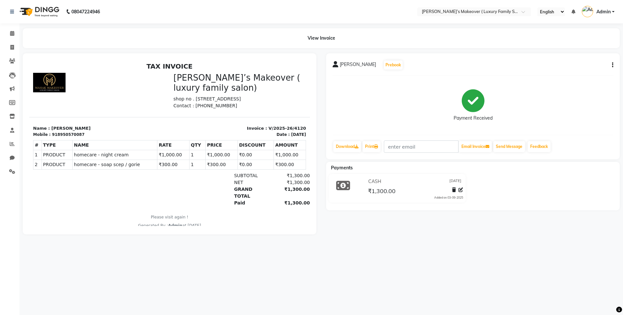
click at [490, 230] on div "rajan rana Prebook Payment Received Download Print Email Invoice Send Message F…" at bounding box center [473, 143] width 304 height 181
select select "service"
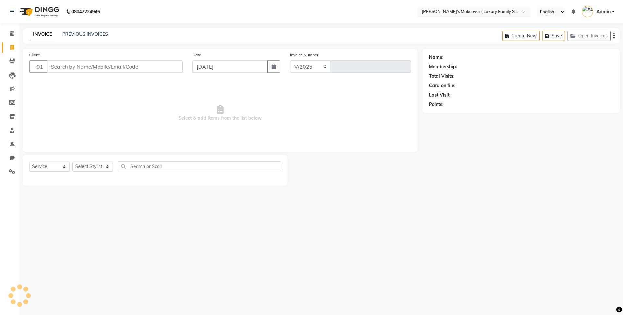
select select "7777"
type input "4121"
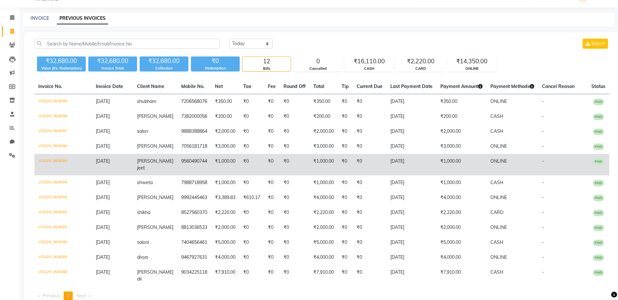
scroll to position [25, 0]
